Goal: Information Seeking & Learning: Learn about a topic

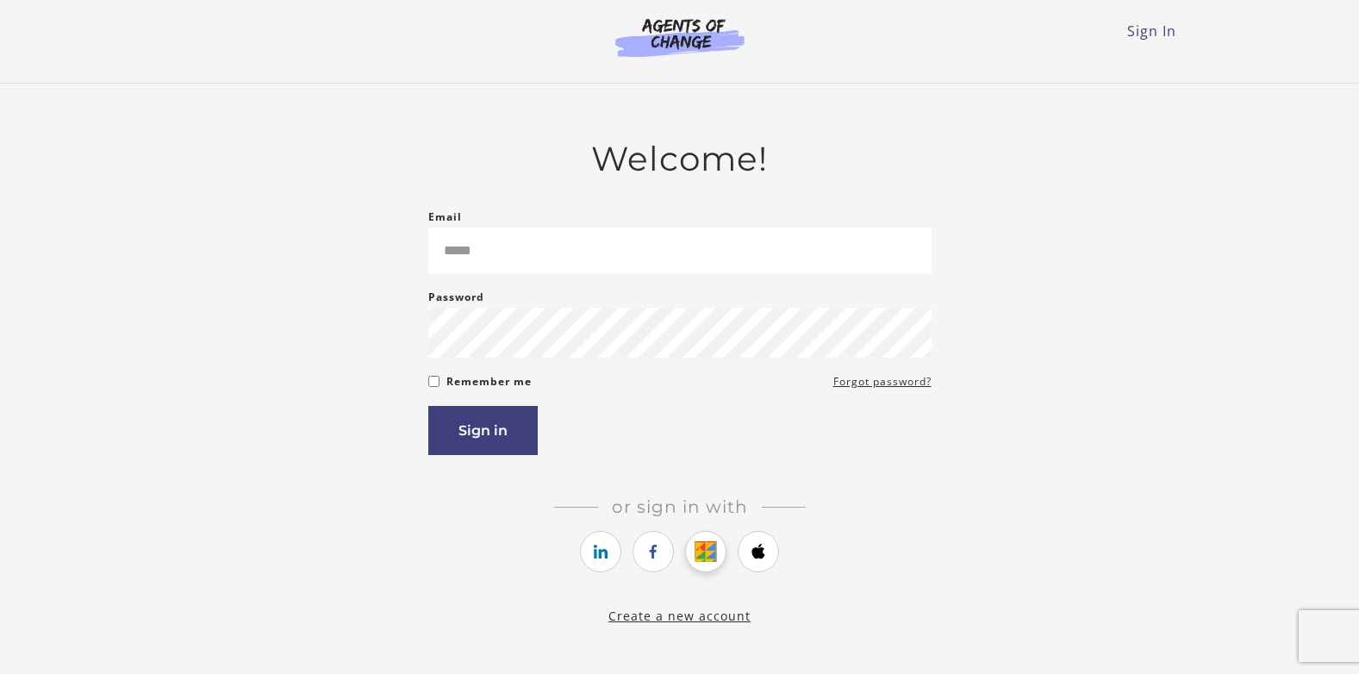
click at [700, 558] on icon "https://courses.thinkific.com/users/auth/google?ss%5Breferral%5D=&ss%5Buser_ret…" at bounding box center [706, 551] width 22 height 21
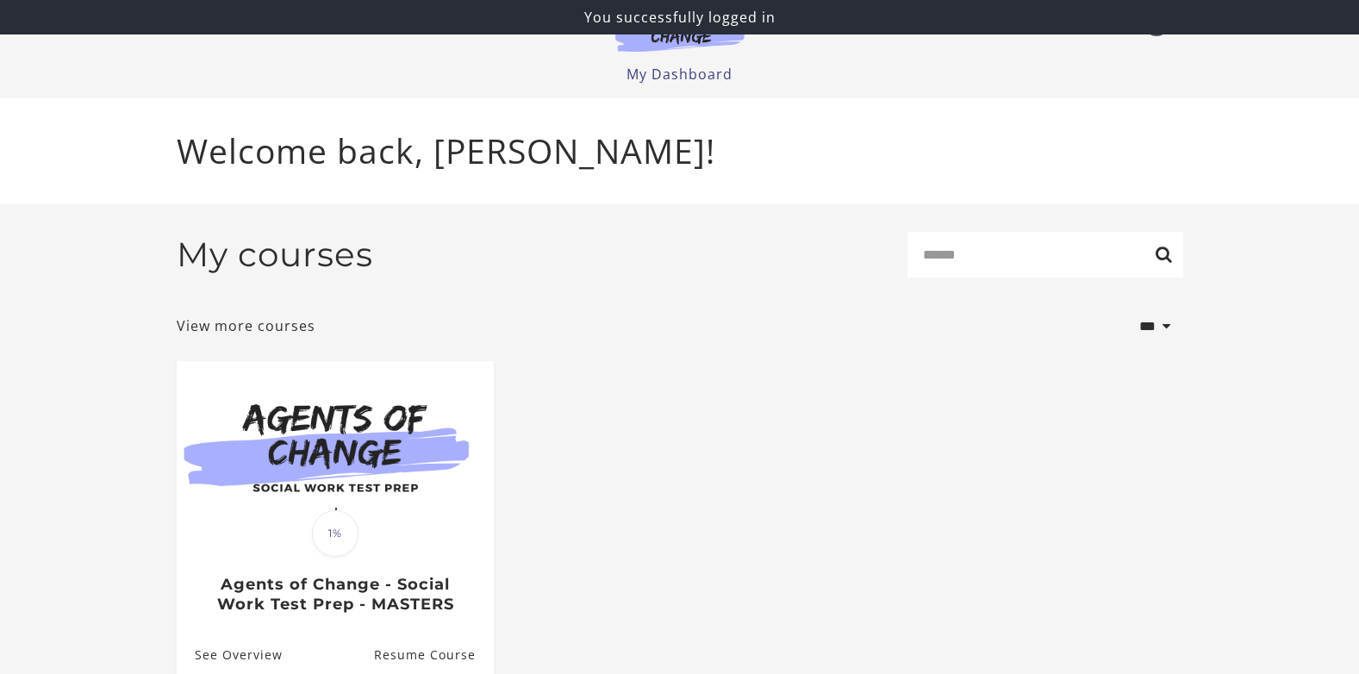
scroll to position [96, 0]
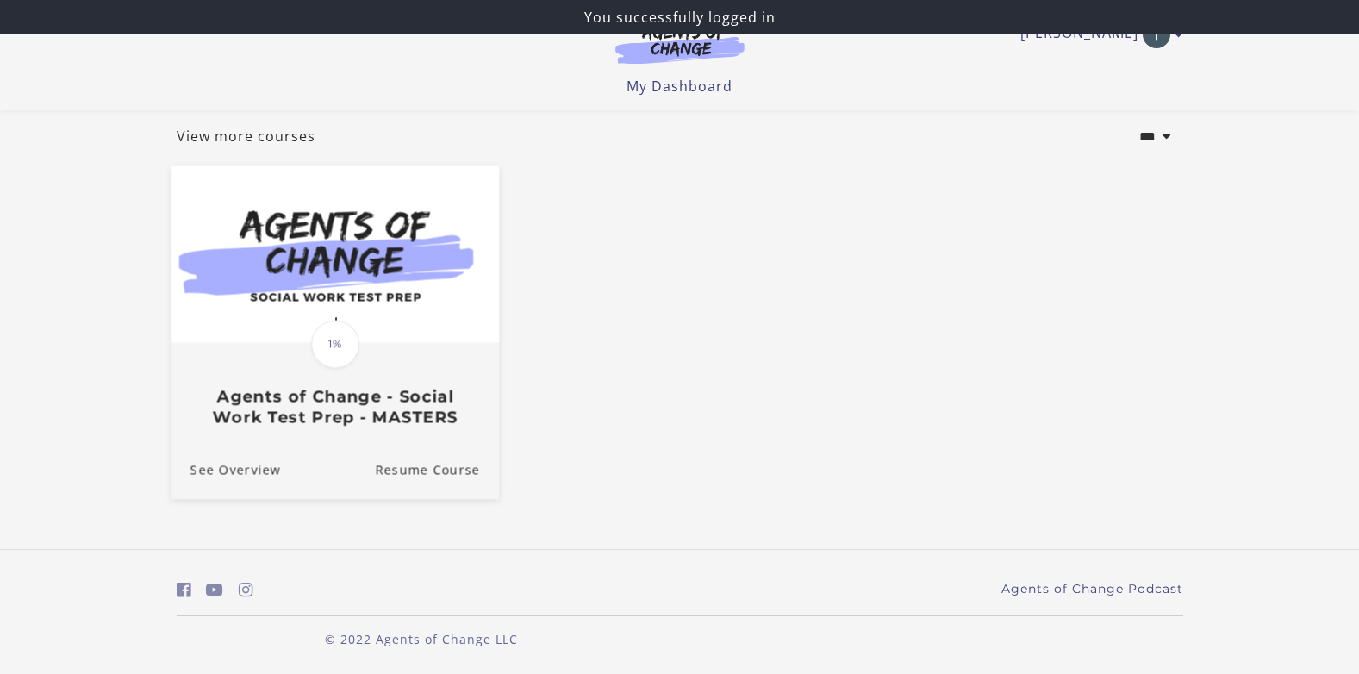
click at [359, 321] on div "Translation missing: en.liquid.partials.dashboard_course_card.progress_descript…" at bounding box center [334, 343] width 53 height 53
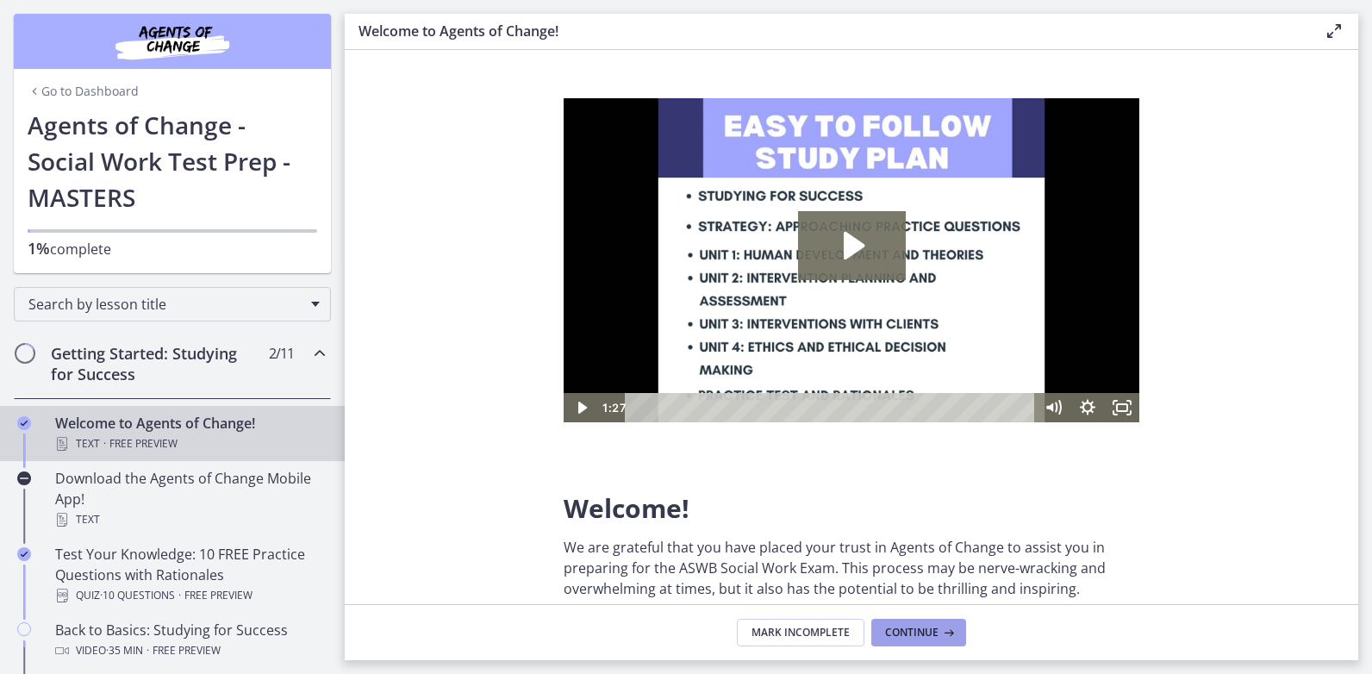
click at [944, 639] on button "Continue" at bounding box center [918, 633] width 95 height 28
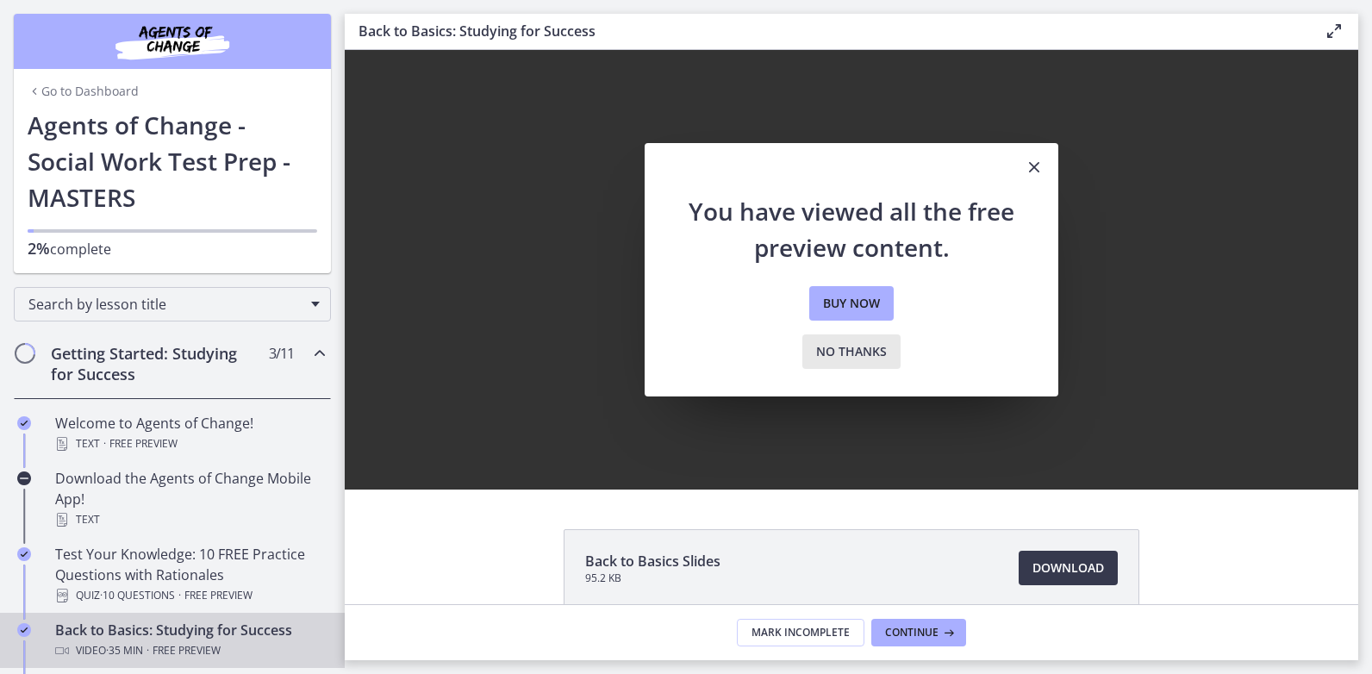
click at [882, 340] on button "No thanks" at bounding box center [851, 351] width 98 height 34
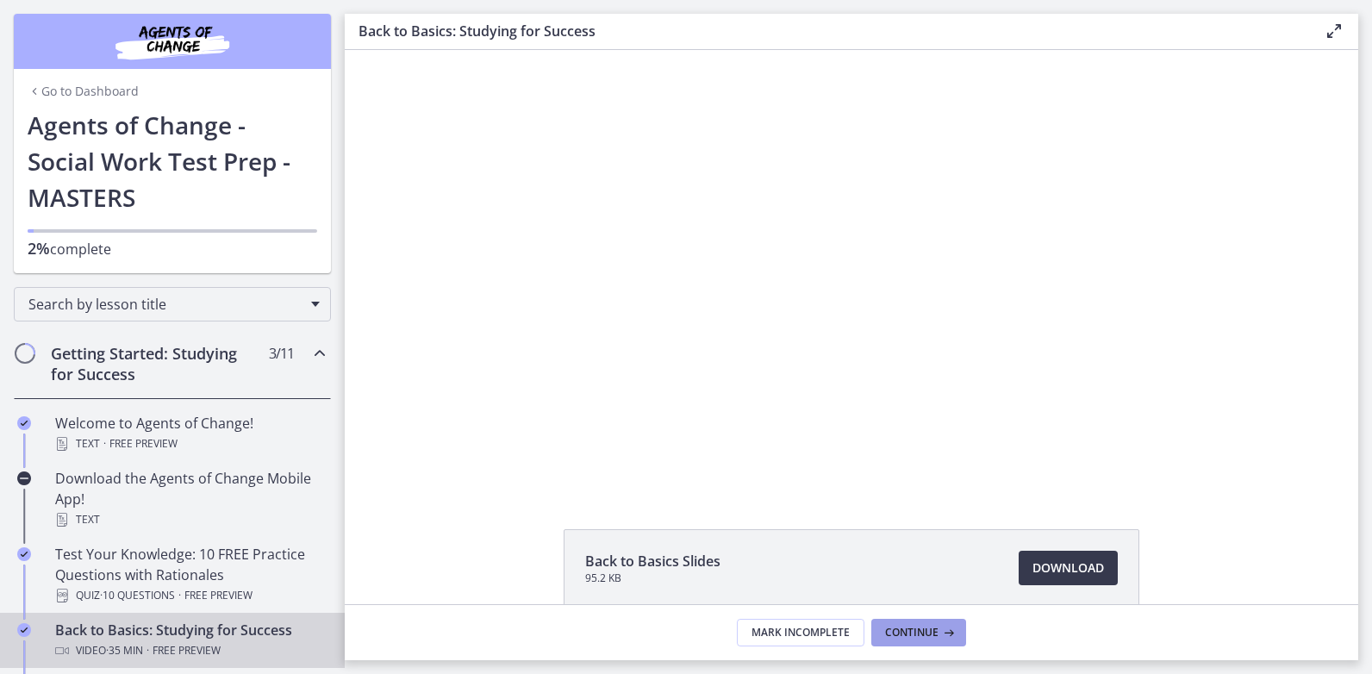
click at [932, 631] on span "Continue" at bounding box center [911, 633] width 53 height 14
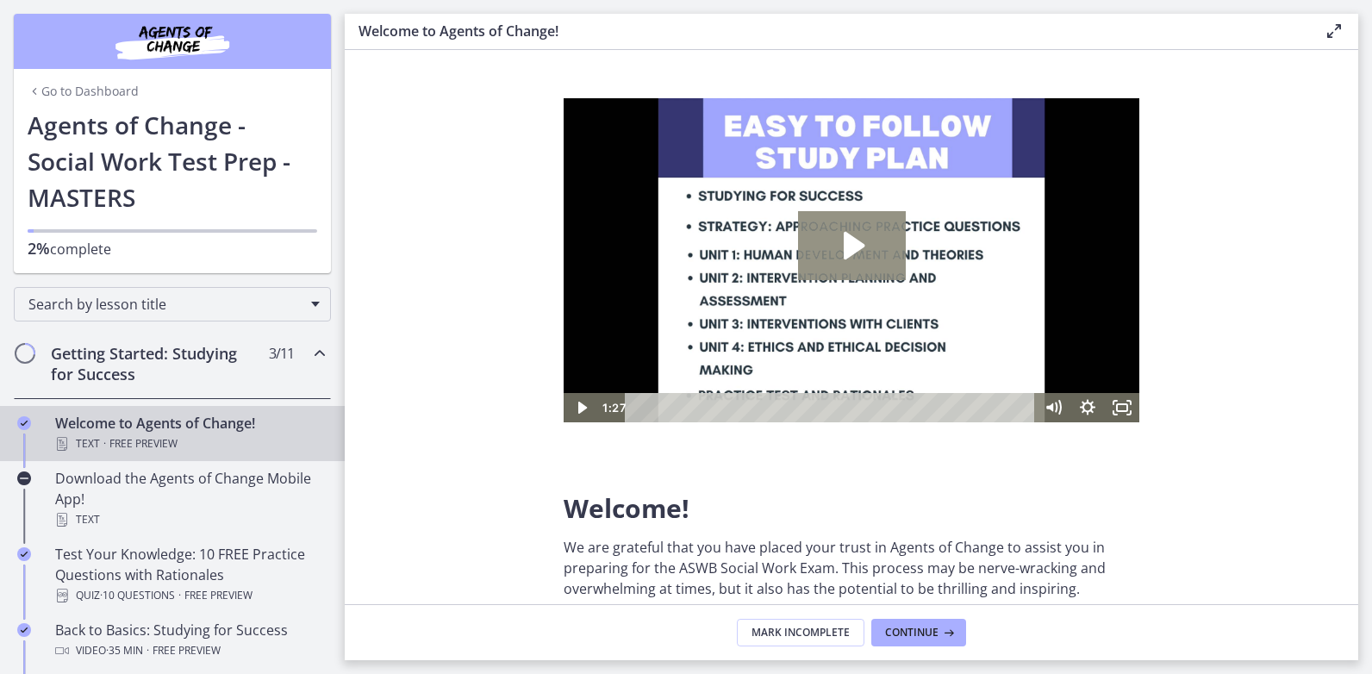
click at [857, 240] on icon "Play Video: c1o6hcmjueu5qasqsu00.mp4" at bounding box center [854, 246] width 21 height 28
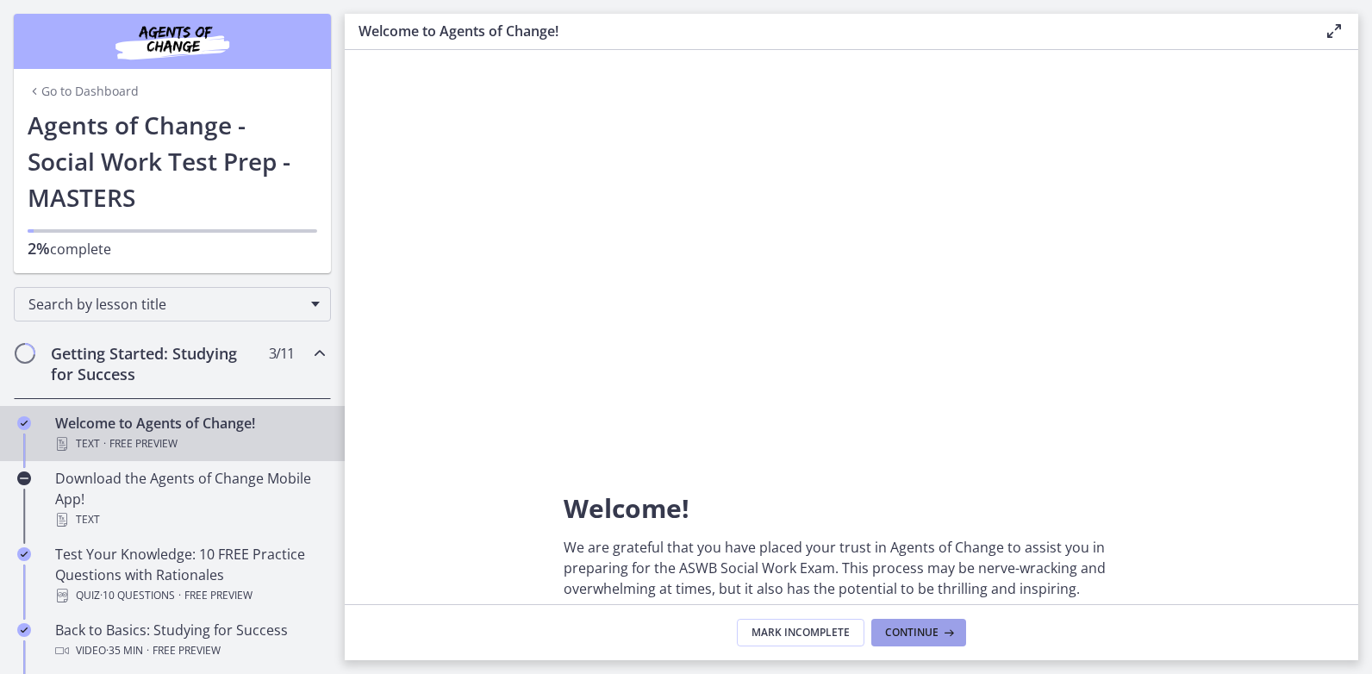
click at [928, 627] on span "Continue" at bounding box center [911, 633] width 53 height 14
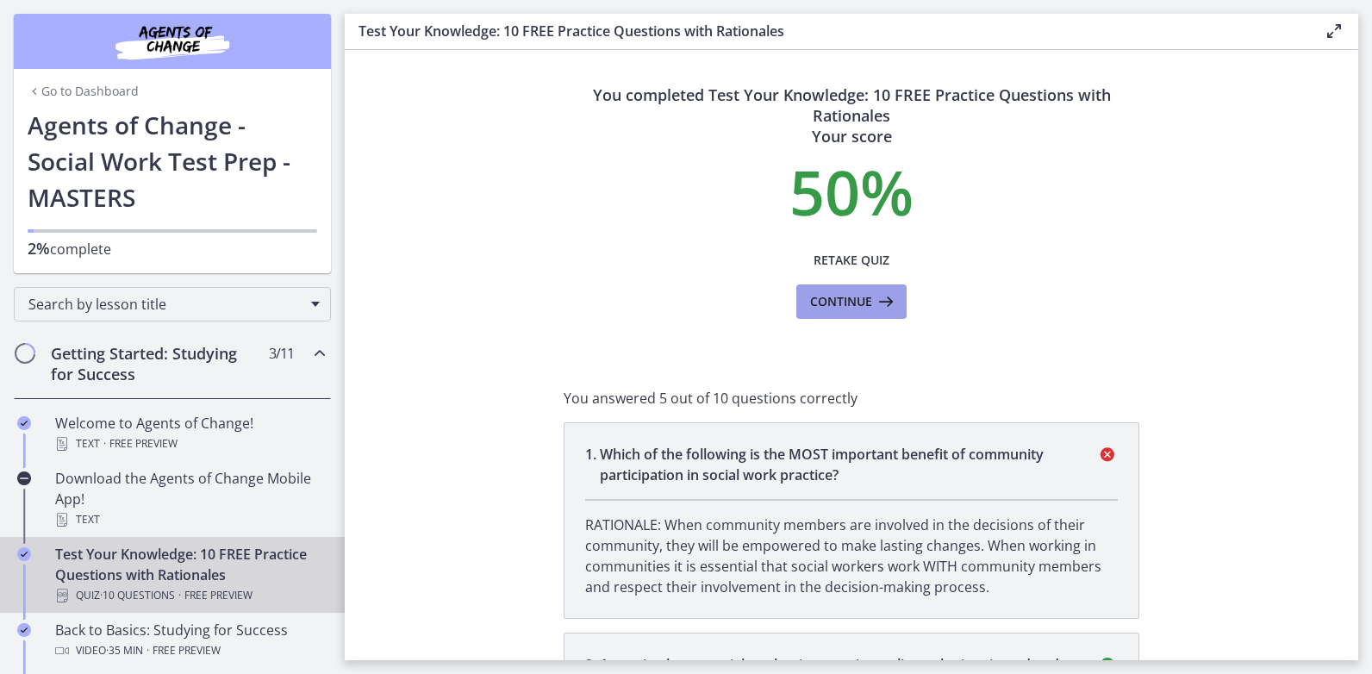
click at [843, 297] on span "Continue" at bounding box center [841, 301] width 62 height 21
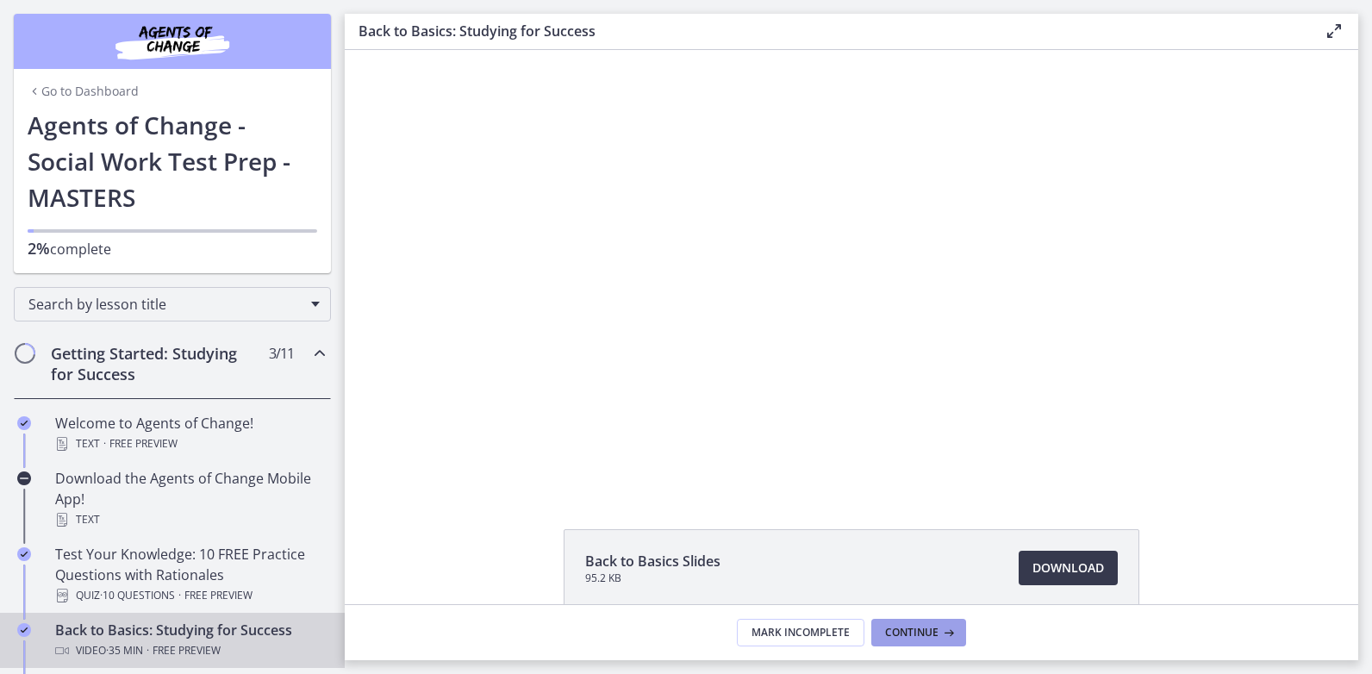
click at [943, 632] on icon at bounding box center [946, 633] width 17 height 14
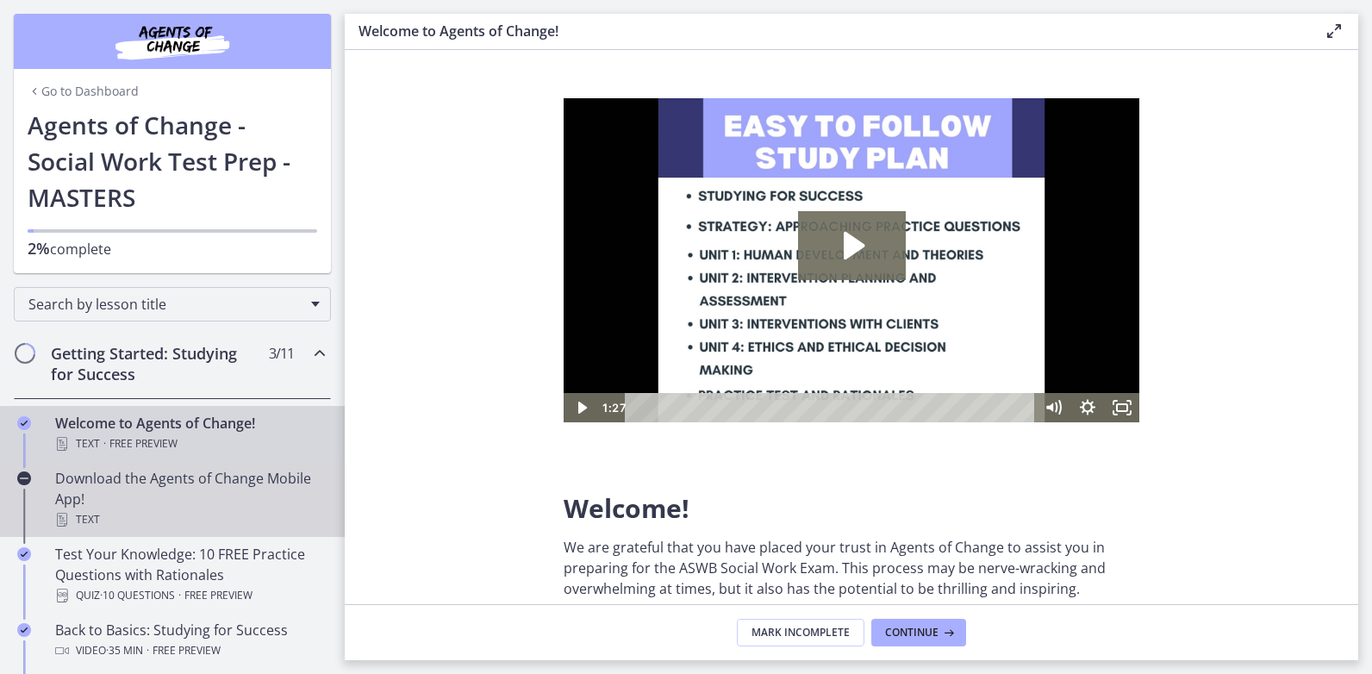
click at [99, 497] on div "Download the Agents of Change Mobile App! Text" at bounding box center [189, 499] width 269 height 62
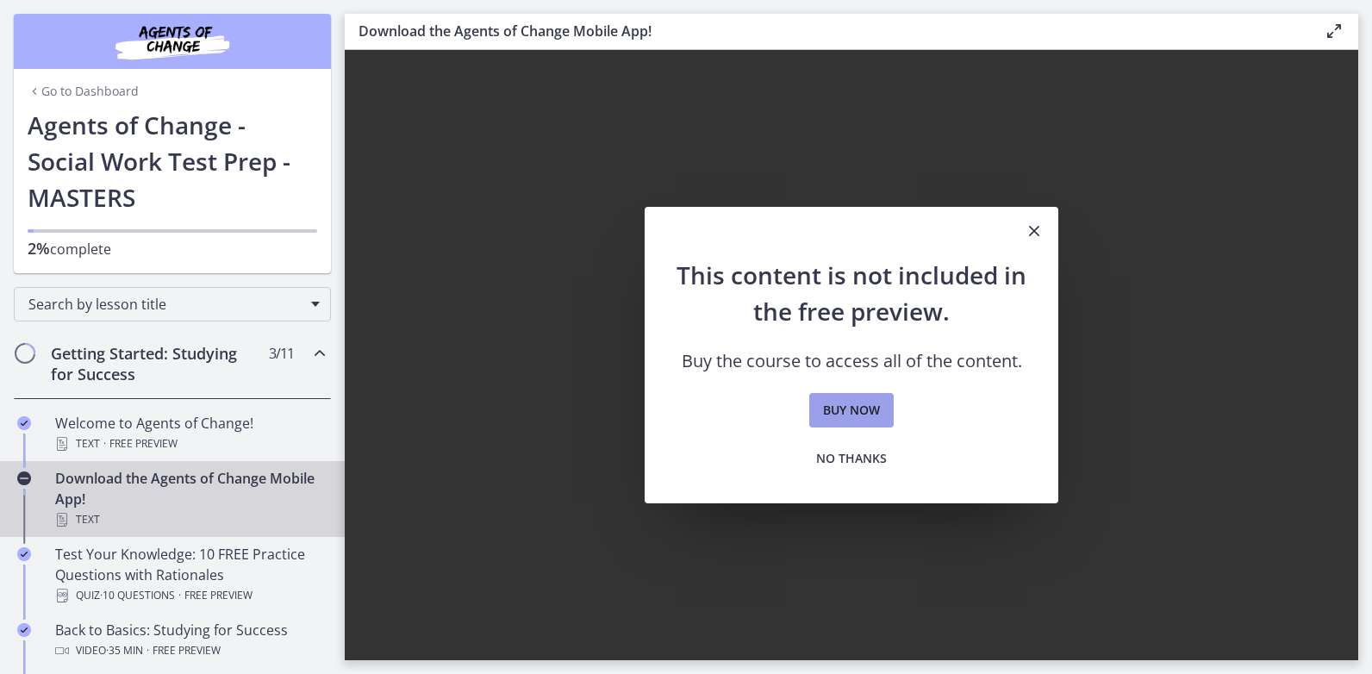
click at [868, 414] on span "Buy now" at bounding box center [851, 410] width 57 height 21
